Goal: Check status: Check status

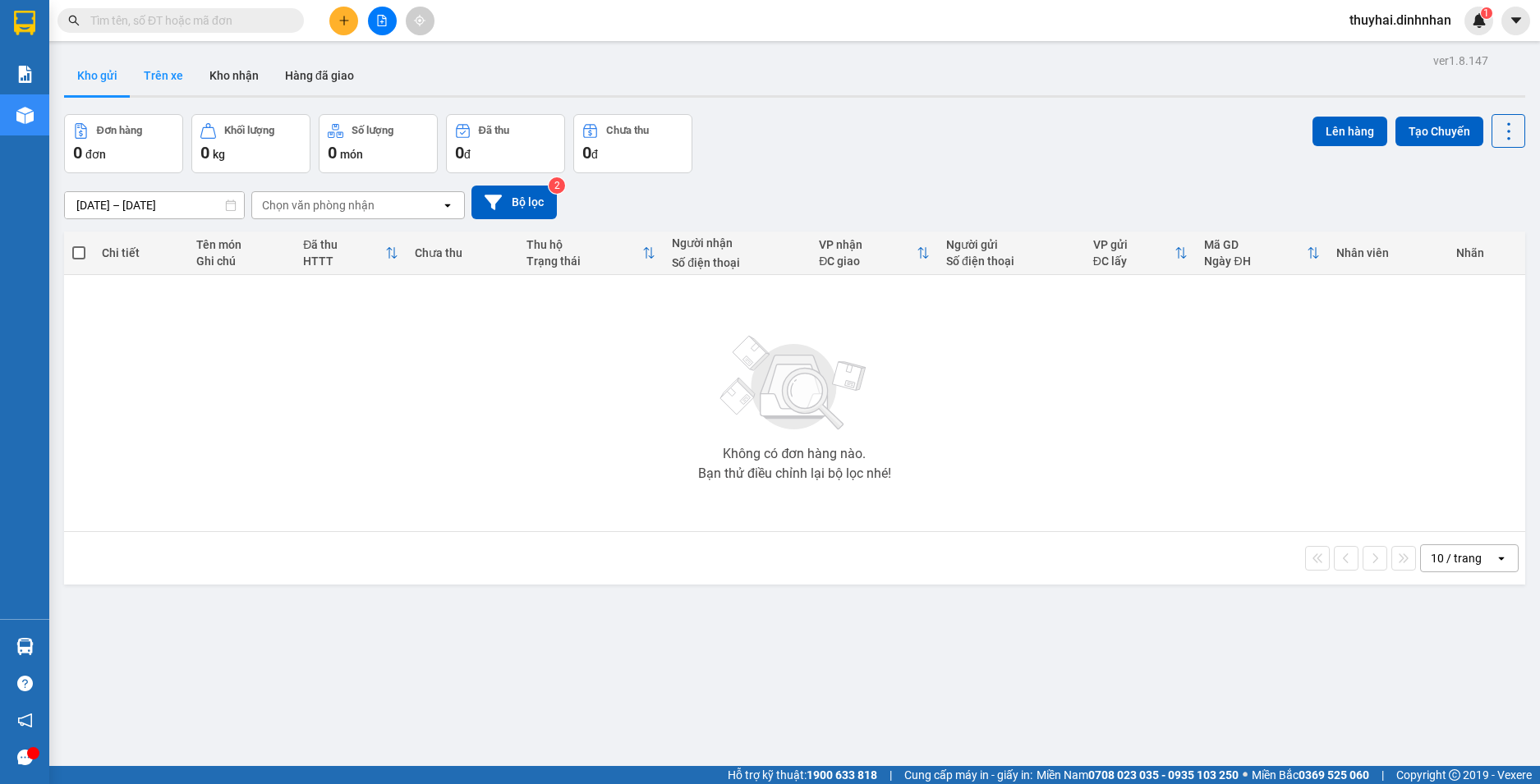
click at [154, 85] on button "Trên xe" at bounding box center [163, 75] width 66 height 39
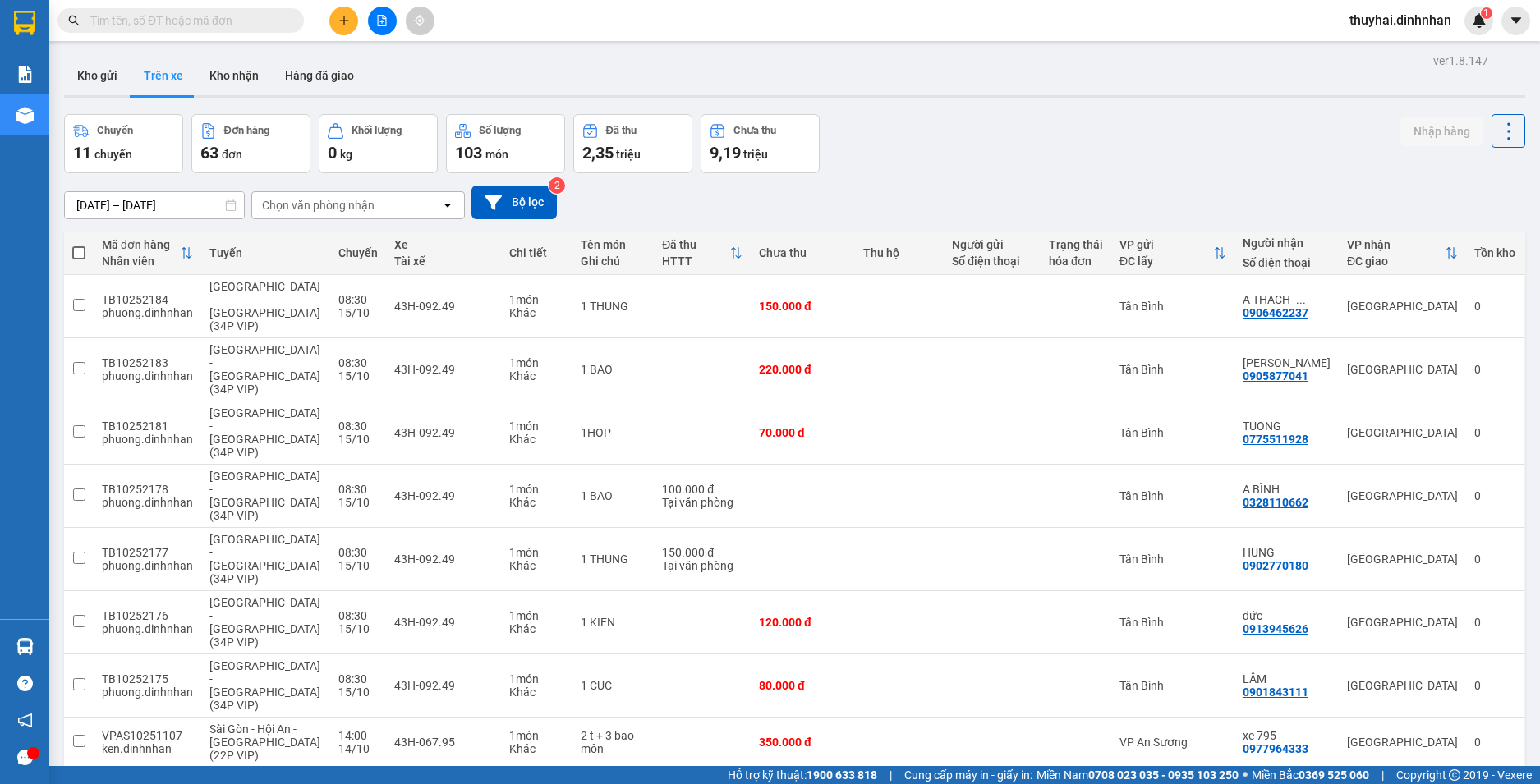
click at [227, 207] on icon at bounding box center [231, 206] width 12 height 12
click at [190, 210] on input "[DATE] – [DATE]" at bounding box center [154, 205] width 179 height 26
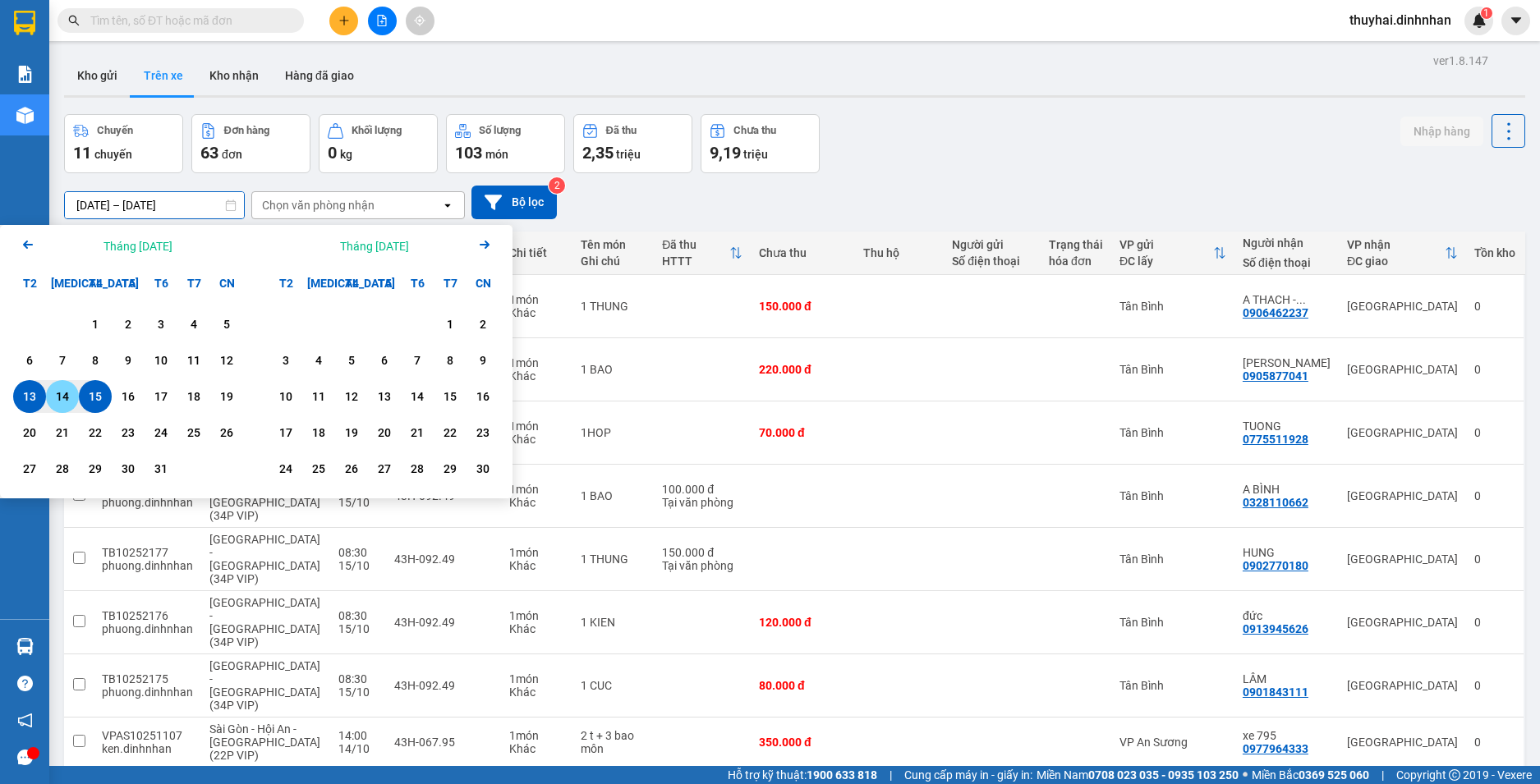
click at [57, 392] on div "14" at bounding box center [62, 396] width 23 height 20
click at [96, 396] on div "15" at bounding box center [95, 396] width 23 height 20
type input "[DATE] – [DATE]"
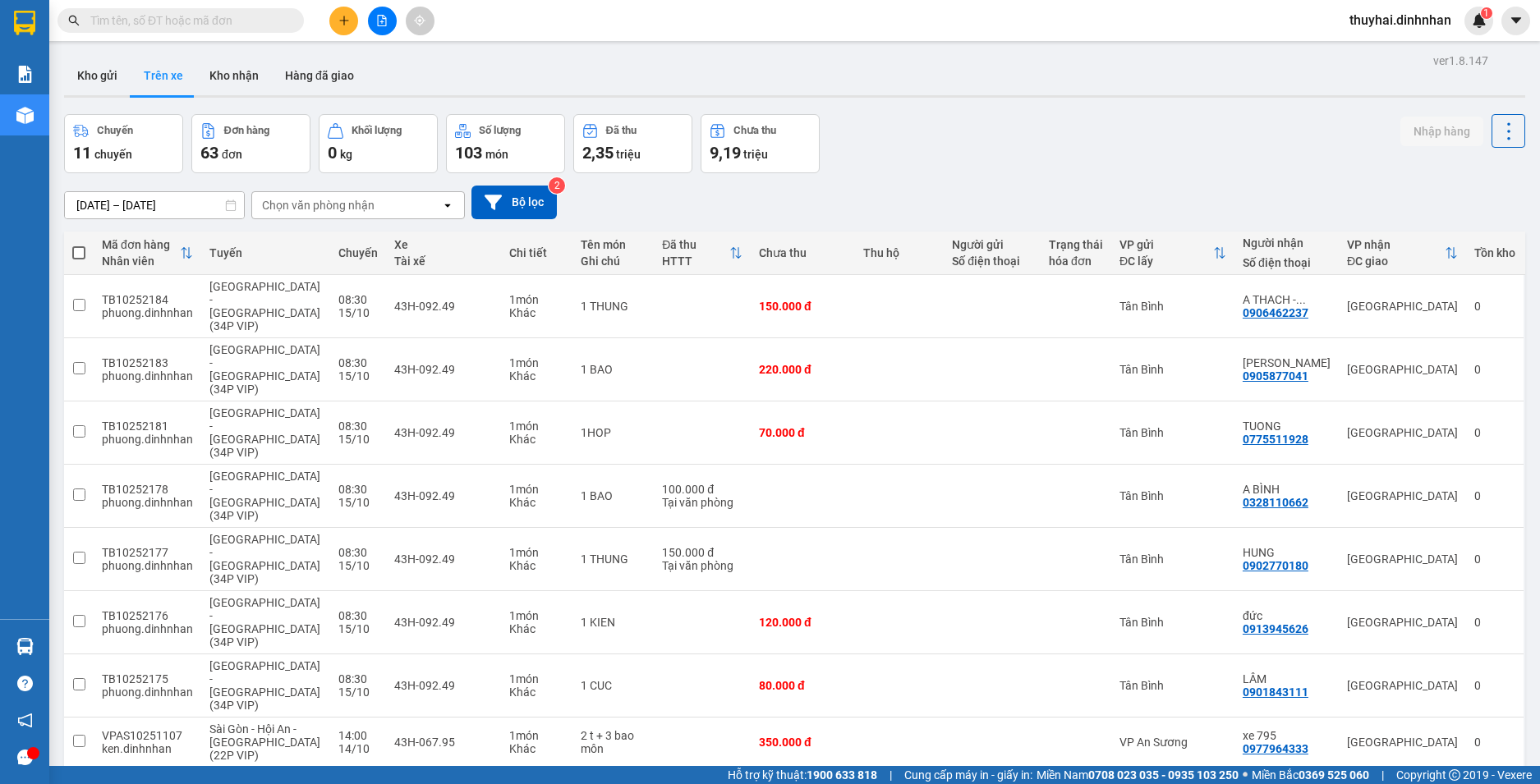
click at [461, 207] on div "open" at bounding box center [452, 205] width 23 height 26
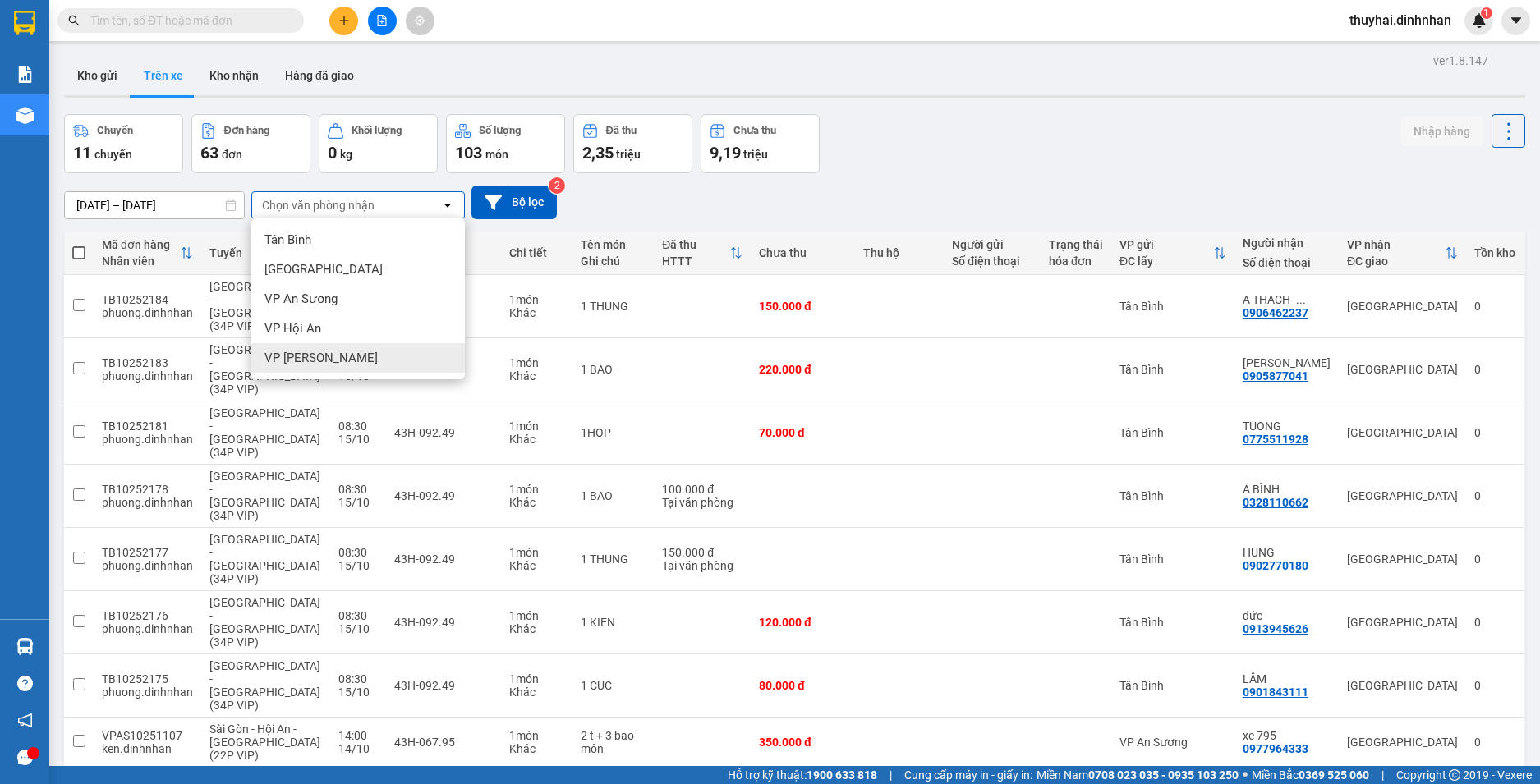
click at [350, 349] on div "VP [PERSON_NAME]" at bounding box center [358, 358] width 213 height 29
